Goal: Transaction & Acquisition: Purchase product/service

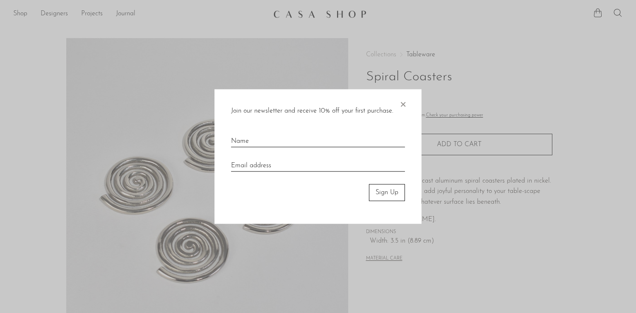
click at [402, 104] on span "×" at bounding box center [403, 102] width 8 height 27
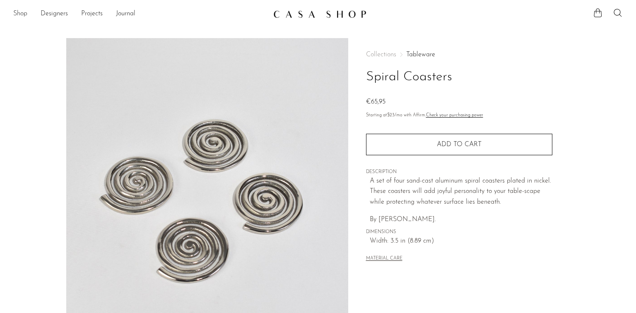
click at [22, 14] on link "Shop" at bounding box center [20, 14] width 14 height 11
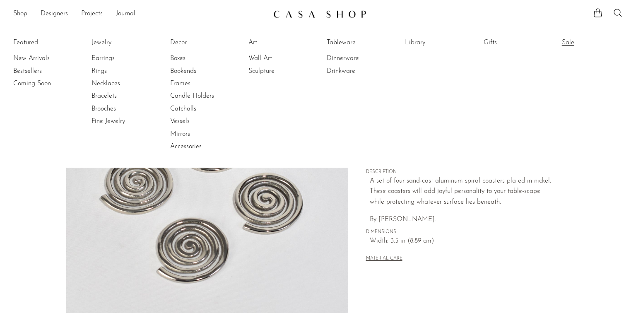
click at [572, 43] on link "Sale" at bounding box center [593, 42] width 62 height 9
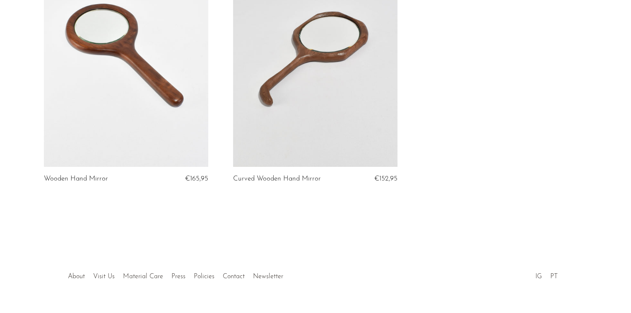
scroll to position [425, 0]
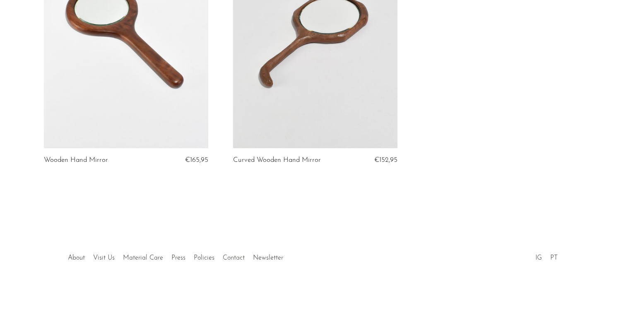
click at [231, 256] on link "Contact" at bounding box center [234, 258] width 22 height 7
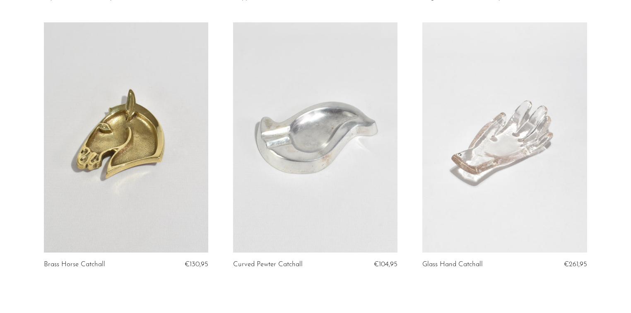
scroll to position [596, 0]
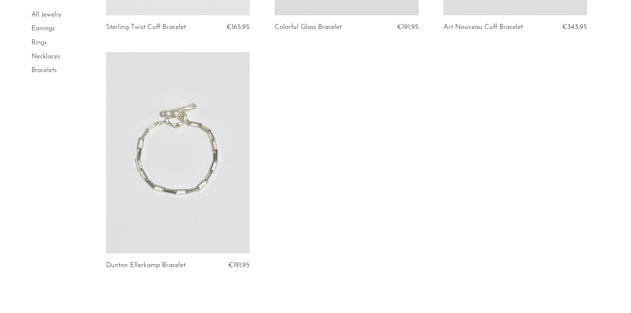
scroll to position [1080, 0]
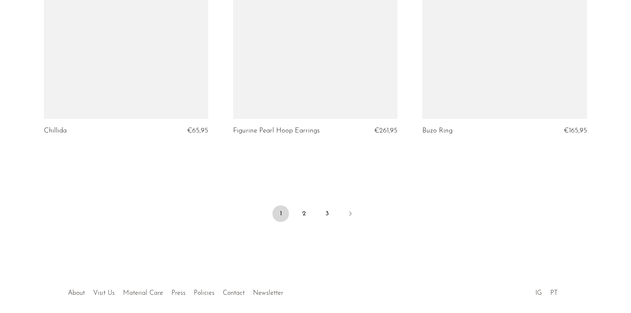
scroll to position [3158, 0]
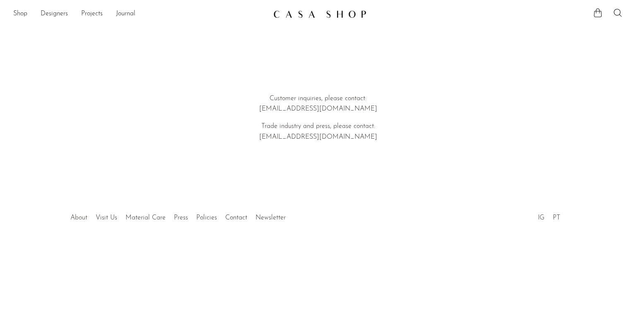
click at [78, 217] on link "About" at bounding box center [78, 217] width 17 height 7
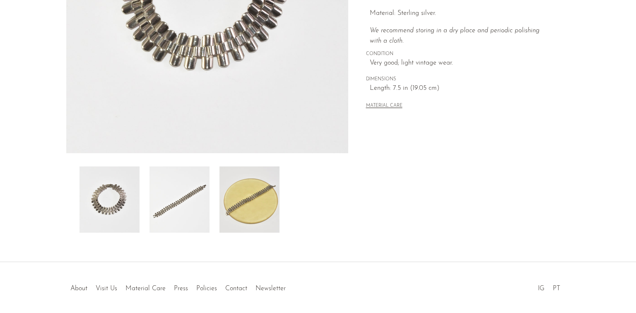
scroll to position [226, 0]
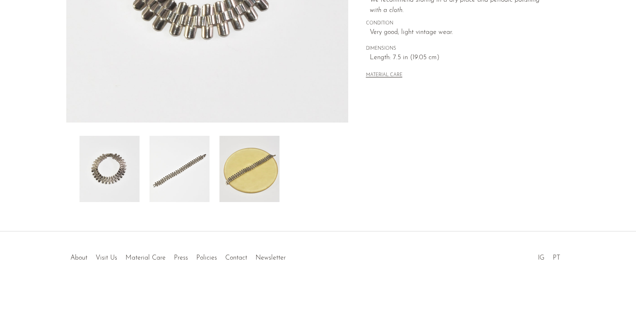
click at [256, 166] on img at bounding box center [249, 169] width 60 height 66
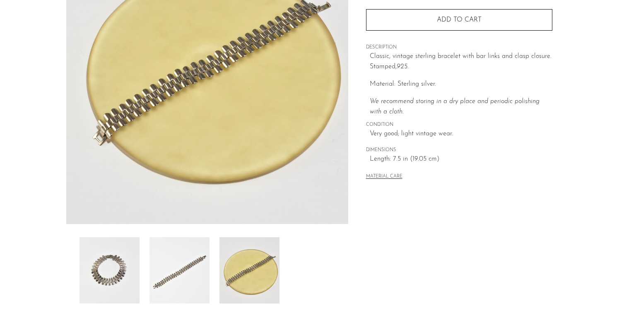
scroll to position [94, 0]
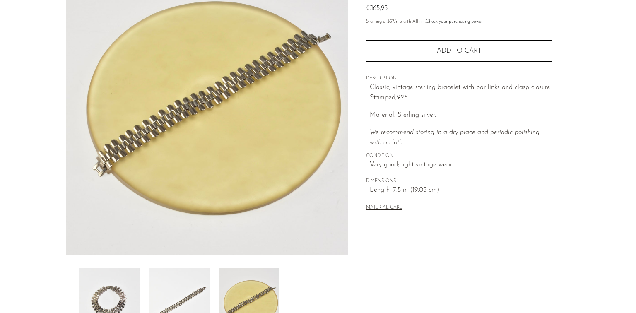
click at [189, 284] on img at bounding box center [179, 301] width 60 height 66
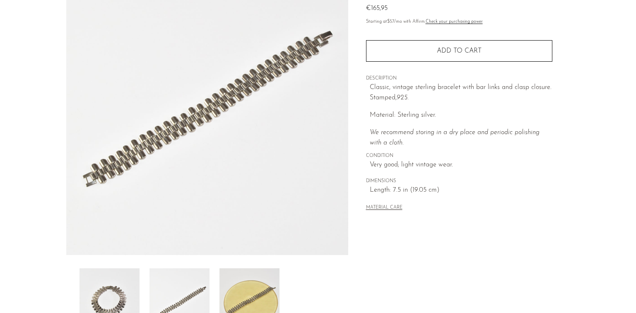
click at [116, 282] on img at bounding box center [110, 301] width 60 height 66
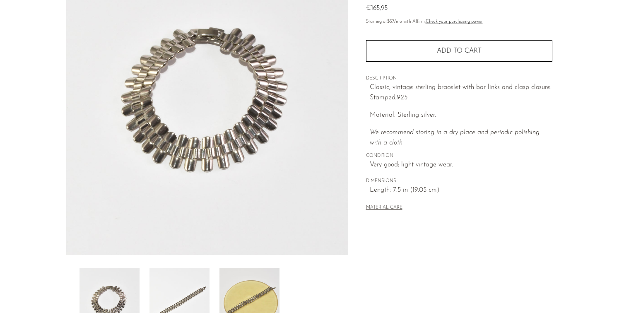
click at [173, 286] on img at bounding box center [179, 301] width 60 height 66
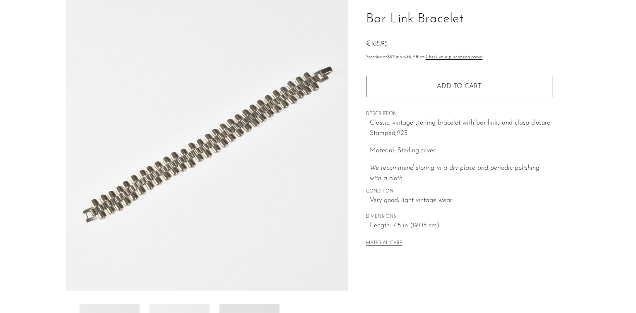
scroll to position [199, 0]
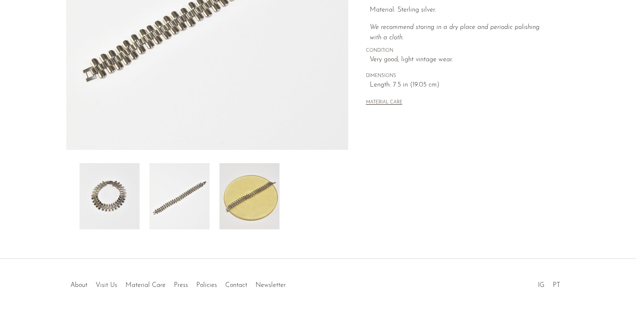
drag, startPoint x: 195, startPoint y: 180, endPoint x: 219, endPoint y: 181, distance: 24.4
click at [195, 181] on img at bounding box center [179, 196] width 60 height 66
click at [241, 181] on img at bounding box center [249, 196] width 60 height 66
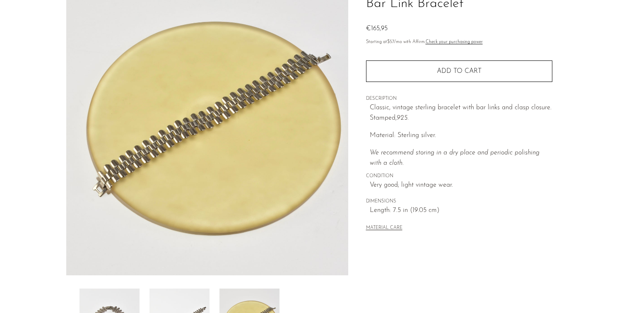
scroll to position [66, 0]
